Goal: Task Accomplishment & Management: Use online tool/utility

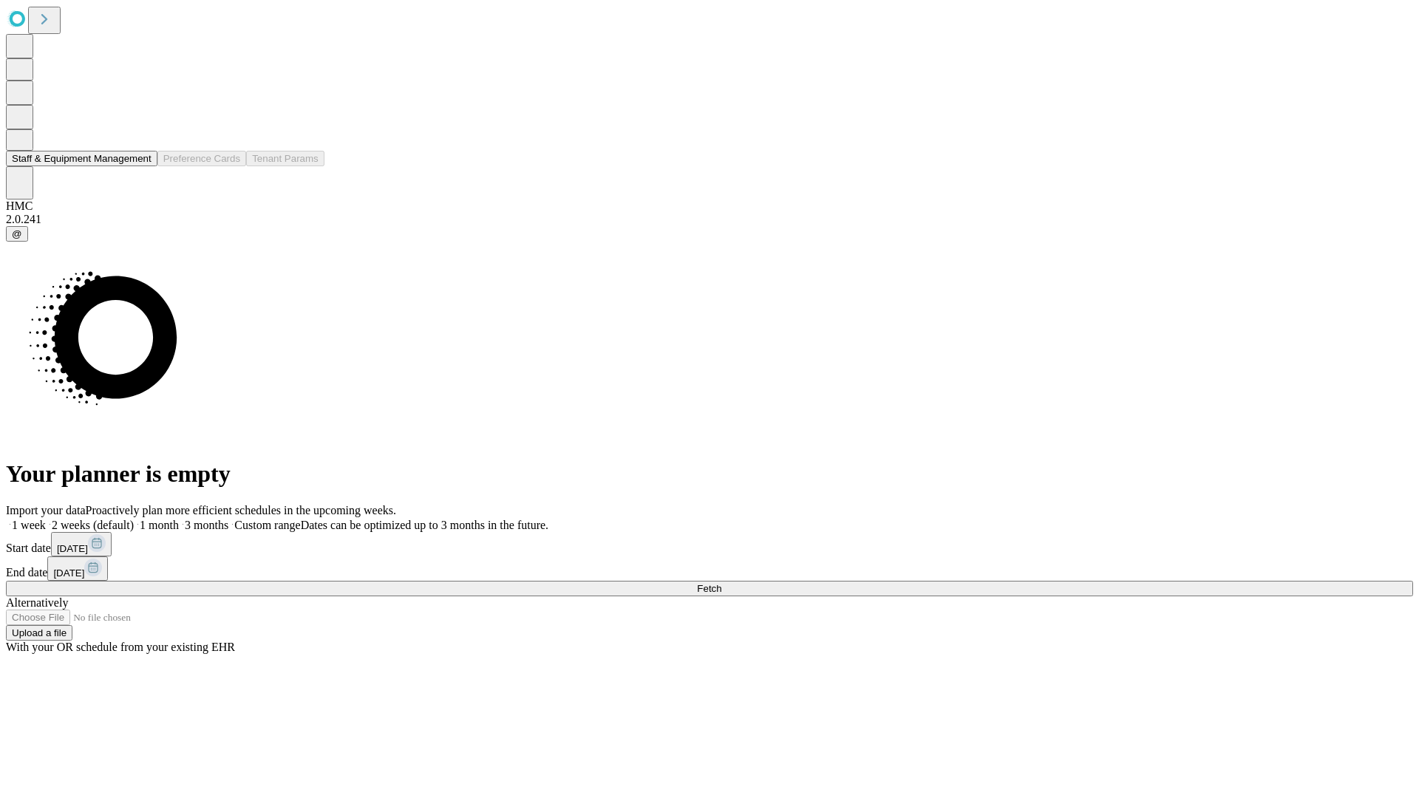
click at [141, 166] on button "Staff & Equipment Management" at bounding box center [81, 159] width 151 height 16
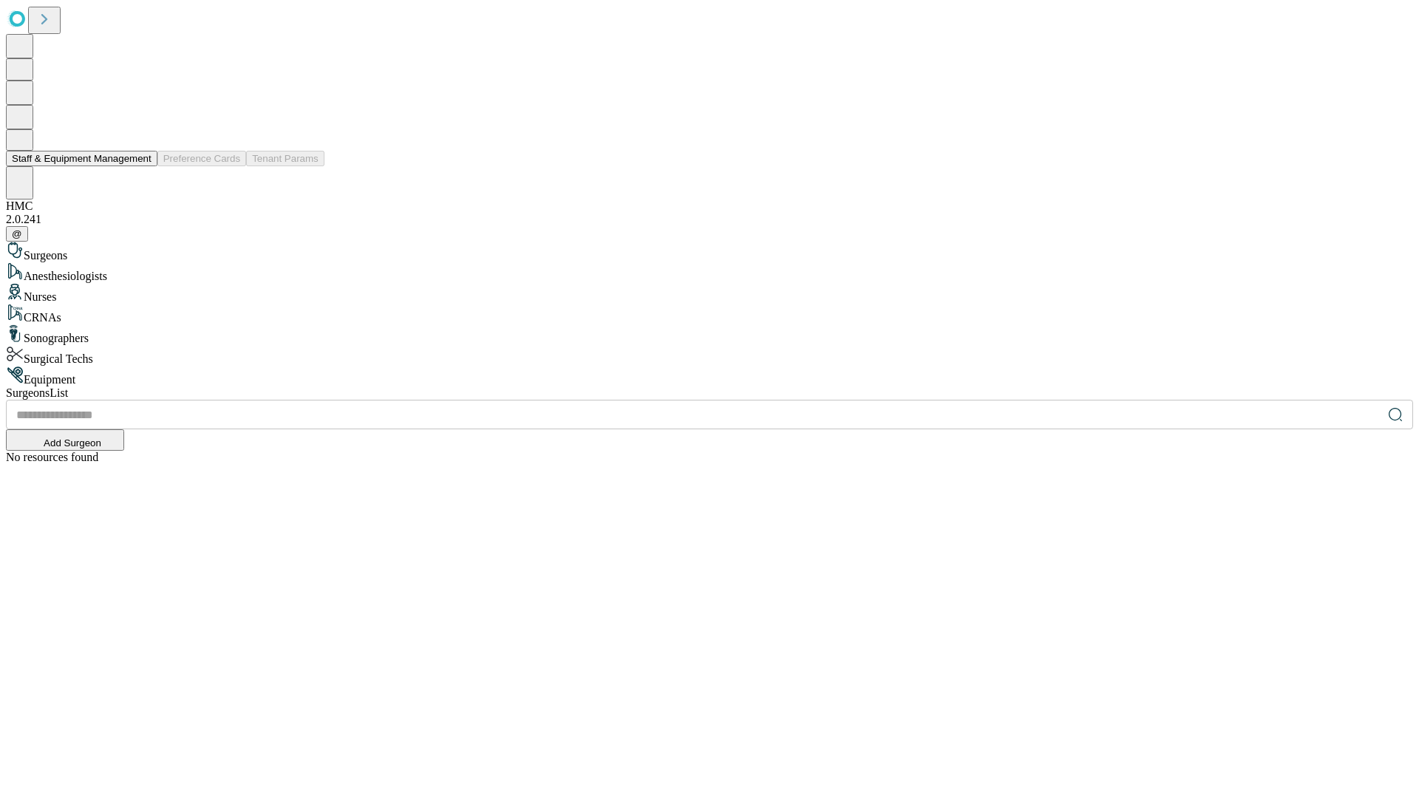
click at [141, 166] on button "Staff & Equipment Management" at bounding box center [81, 159] width 151 height 16
